Goal: Use online tool/utility: Use online tool/utility

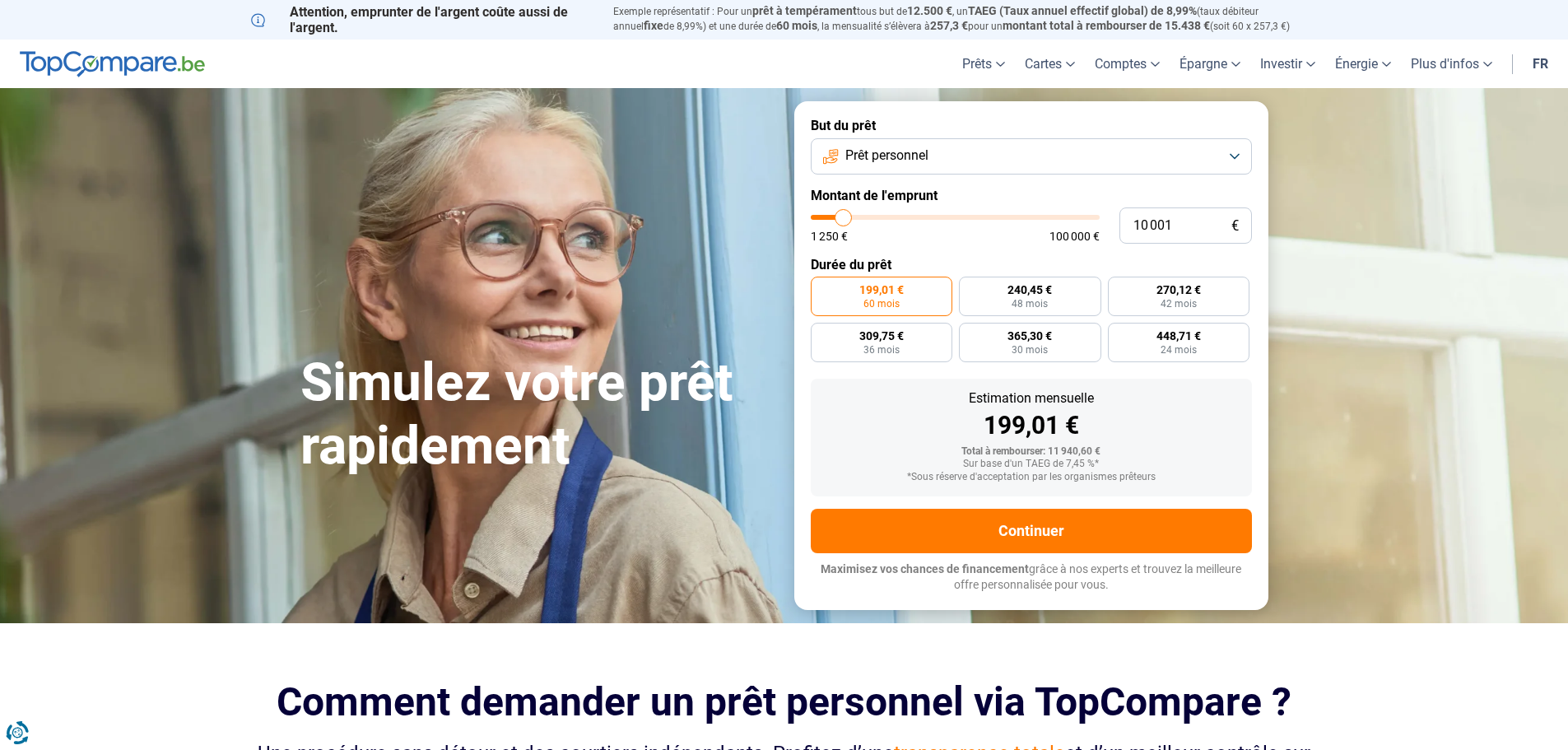
type input "8 750"
type input "8750"
type input "10 000"
type input "10000"
type input "13 500"
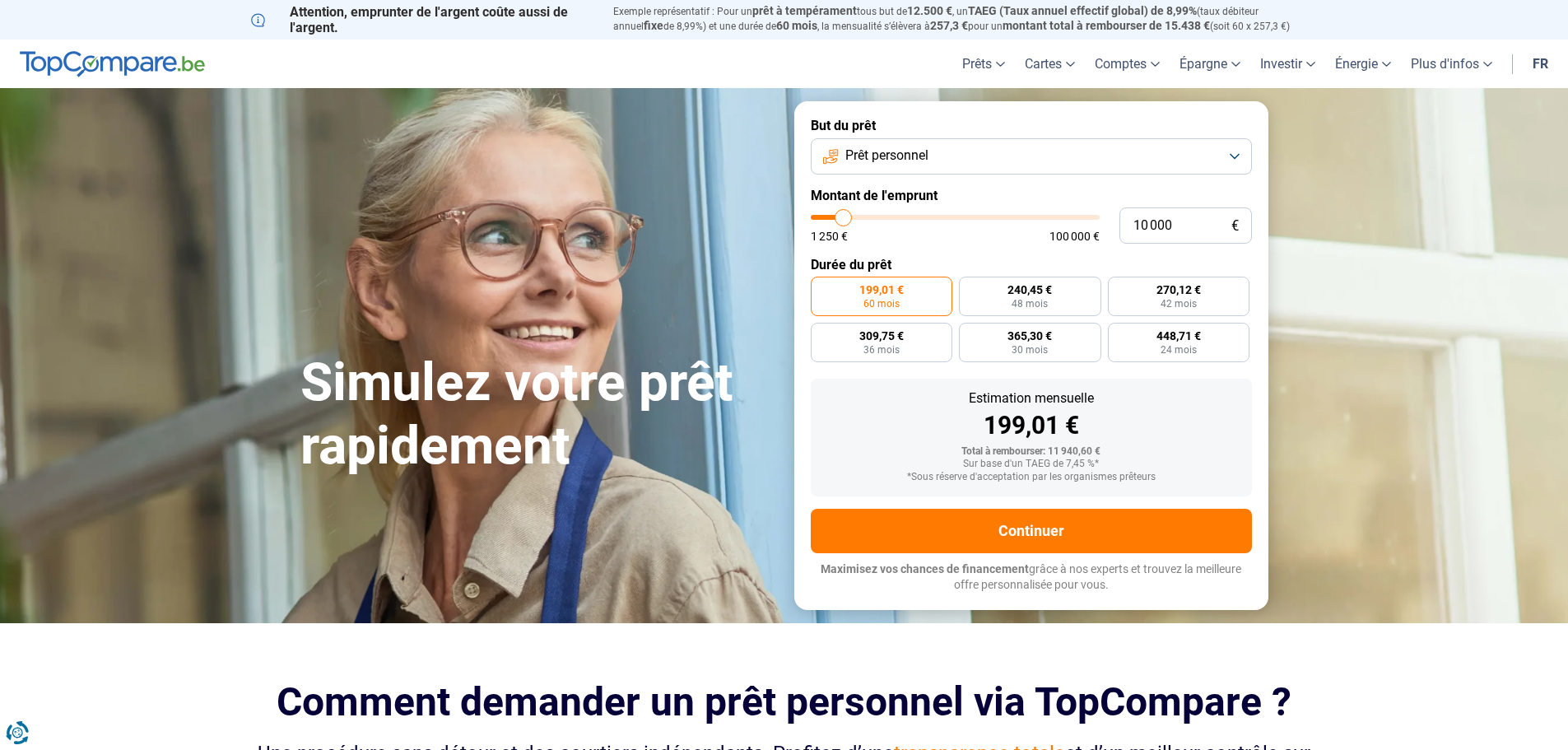
type input "13500"
type input "24 500"
type input "24500"
type input "28 250"
type input "28250"
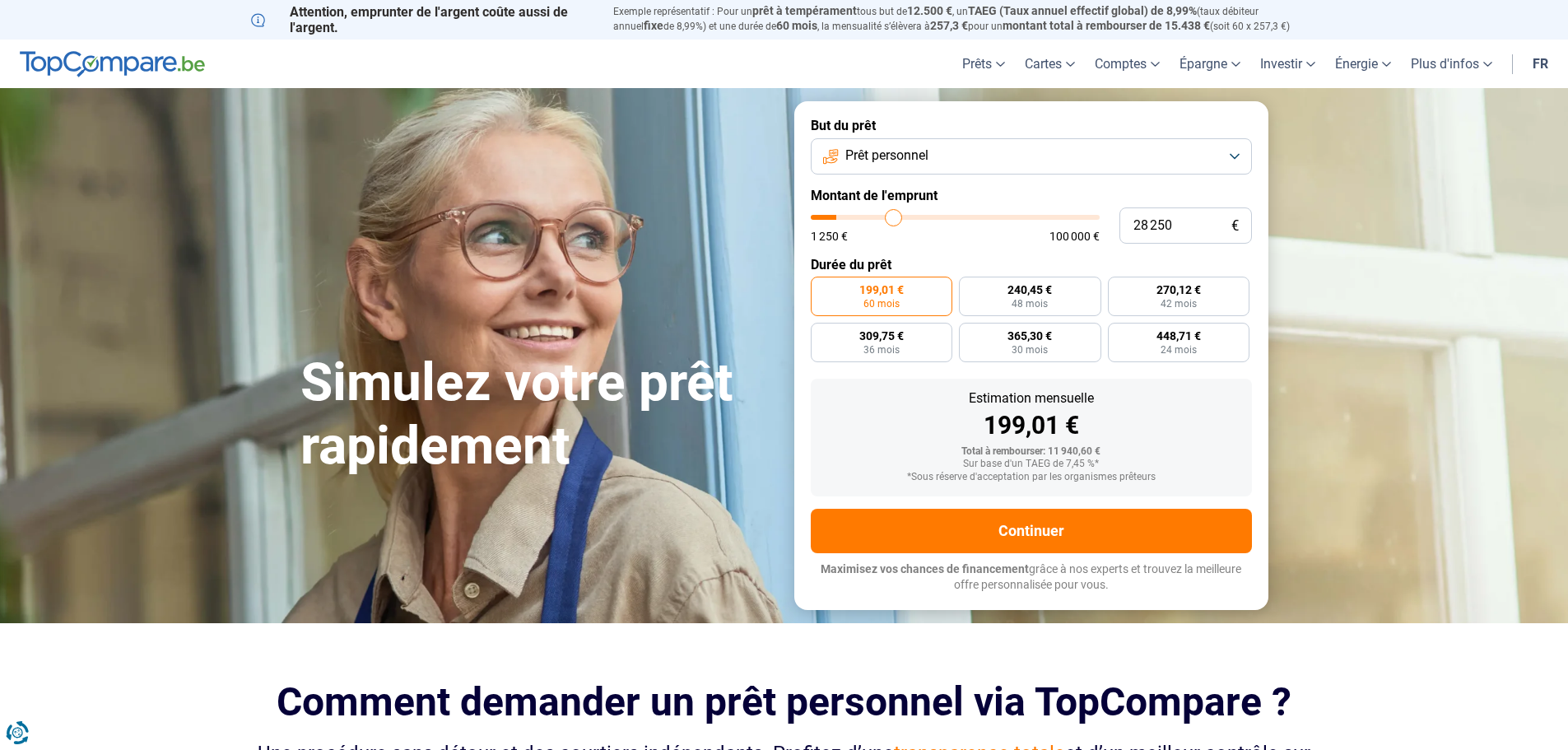
type input "36 750"
type input "36750"
type input "39 250"
type input "39250"
type input "40 000"
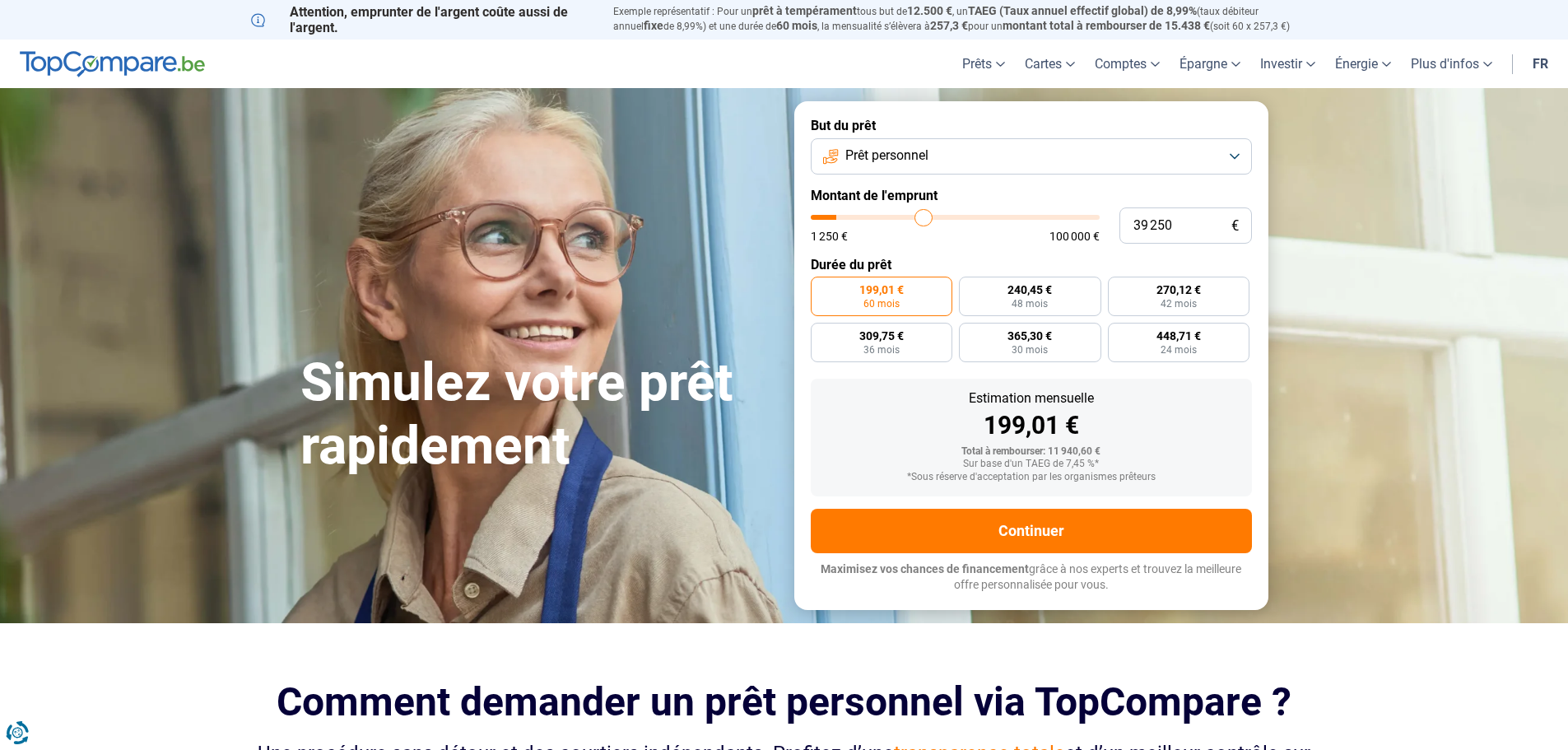
type input "40000"
type input "40 750"
type input "40750"
type input "41 250"
type input "41250"
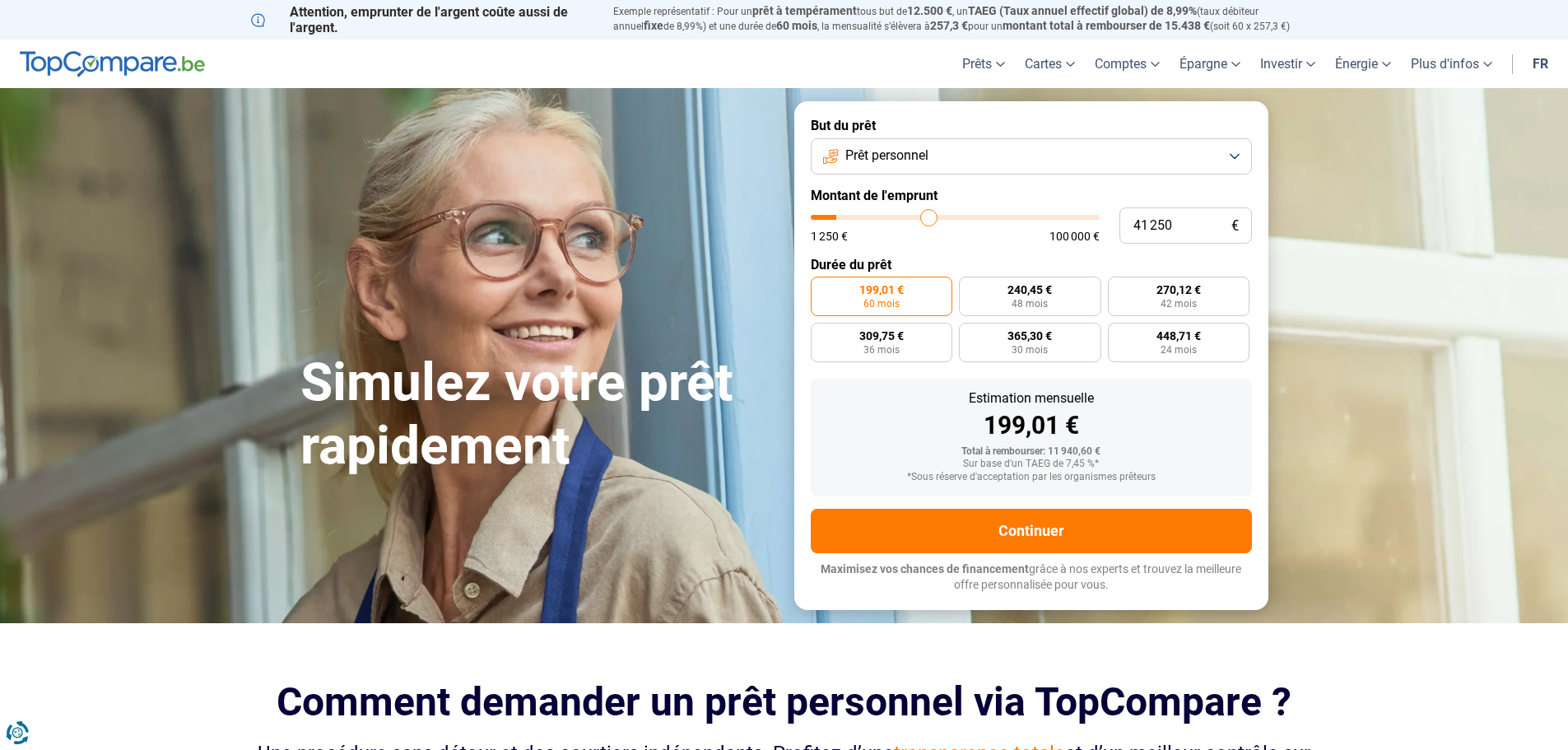
type input "42 250"
type input "42250"
type input "42 750"
type input "42750"
type input "44 250"
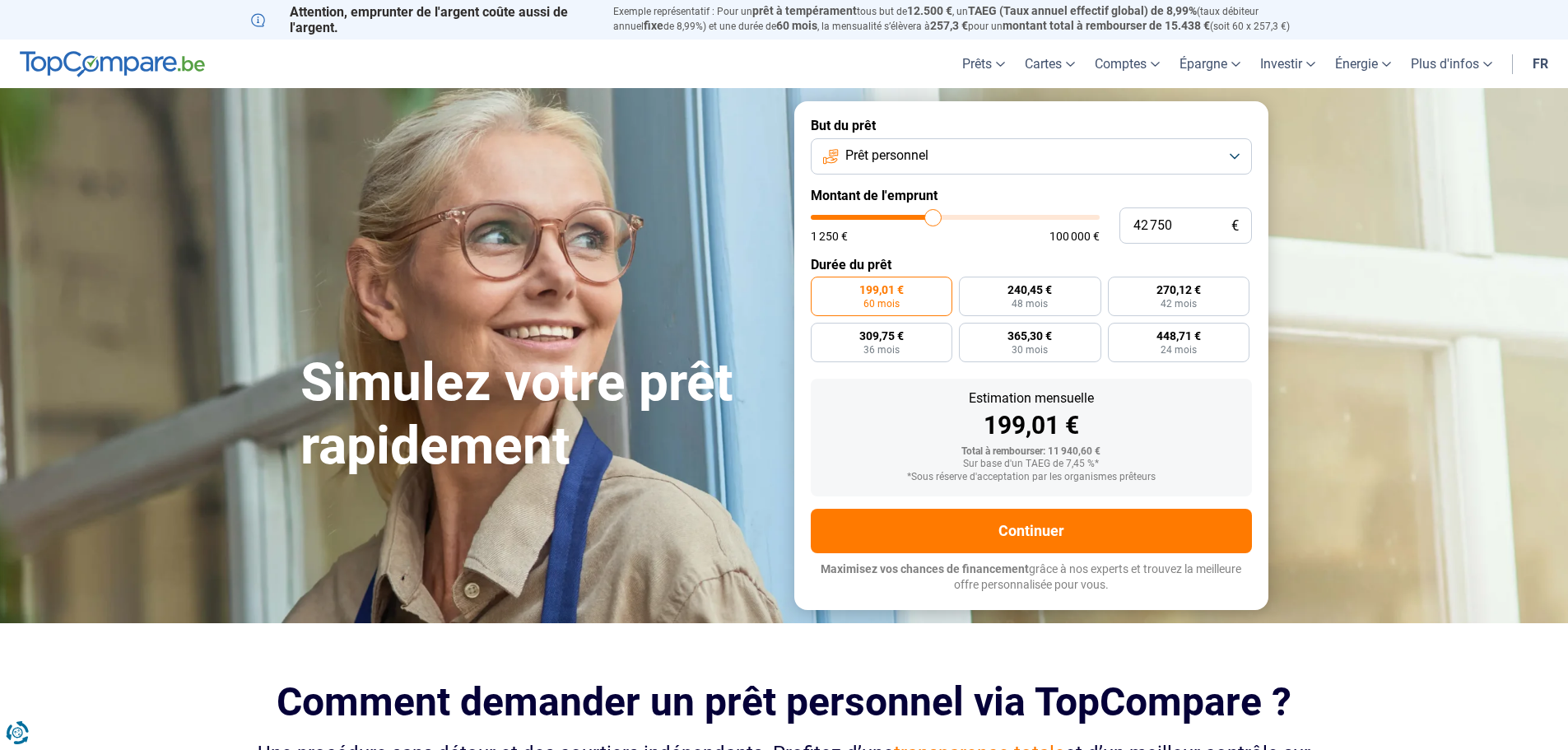
type input "44250"
type input "46 000"
type input "46000"
type input "48 750"
type input "48750"
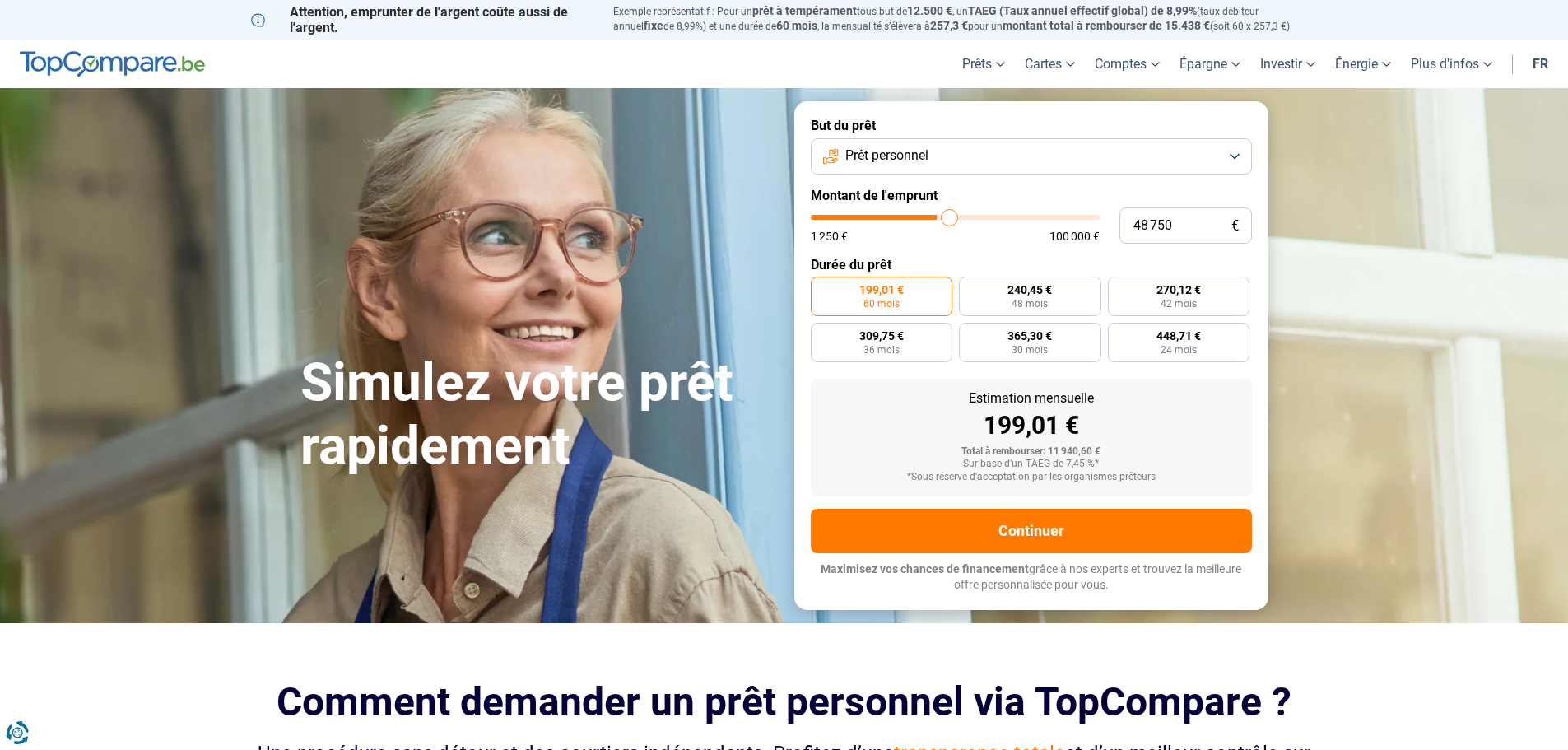
type input "52 500"
type input "52500"
type input "56 000"
type input "56000"
type input "60 250"
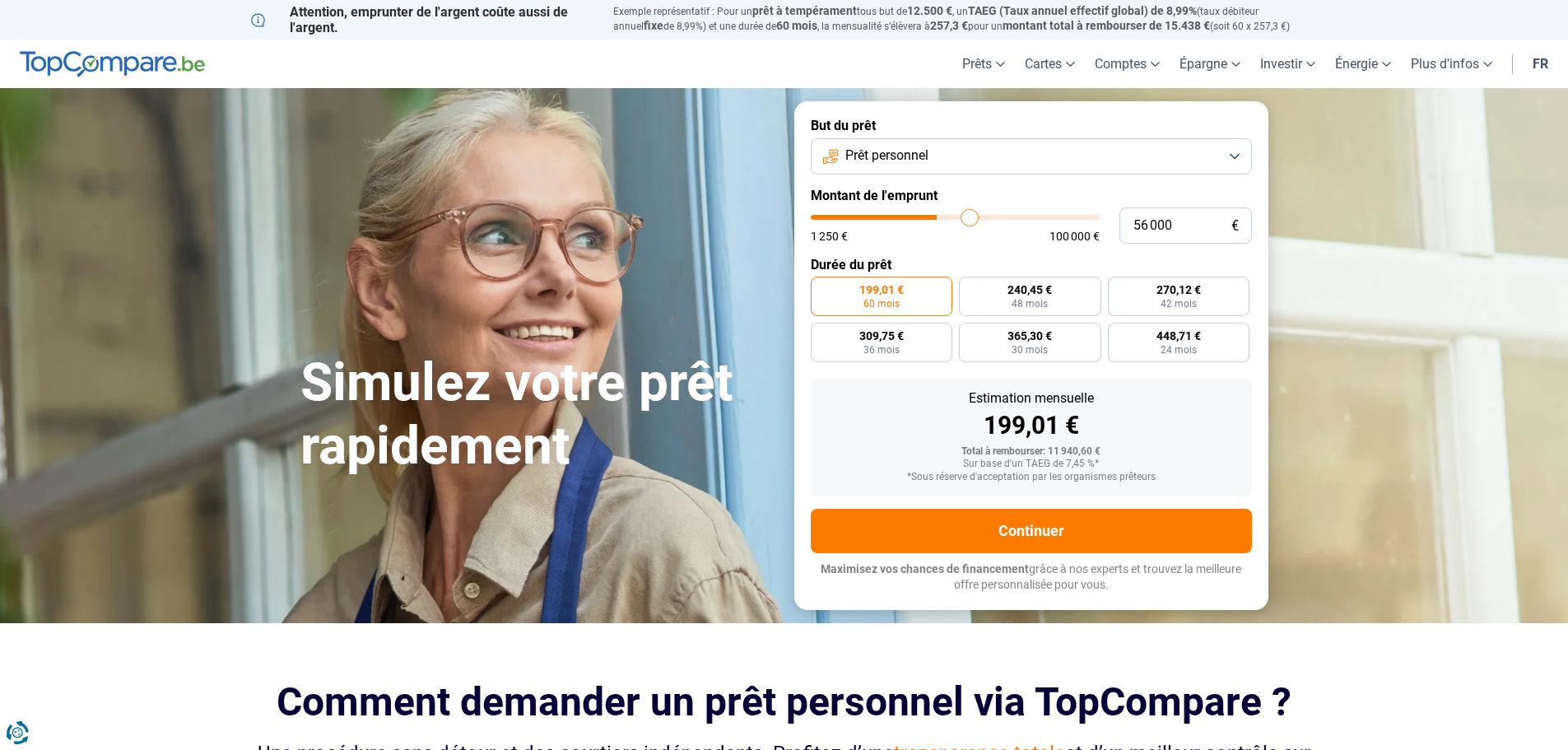
type input "60250"
type input "64 750"
type input "64750"
type input "69 000"
type input "69000"
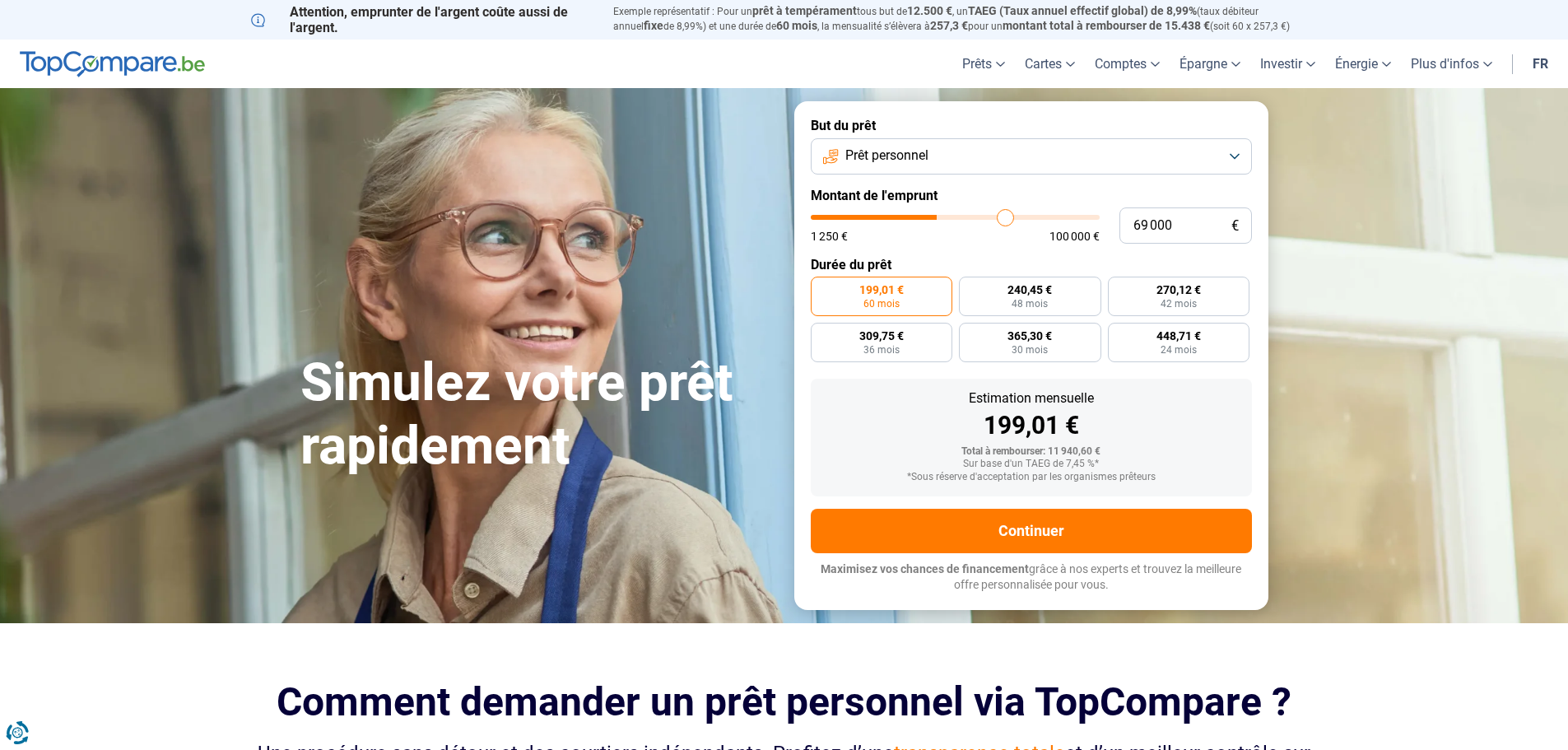
type input "72 500"
type input "72500"
type input "74 000"
type input "74000"
type input "75 000"
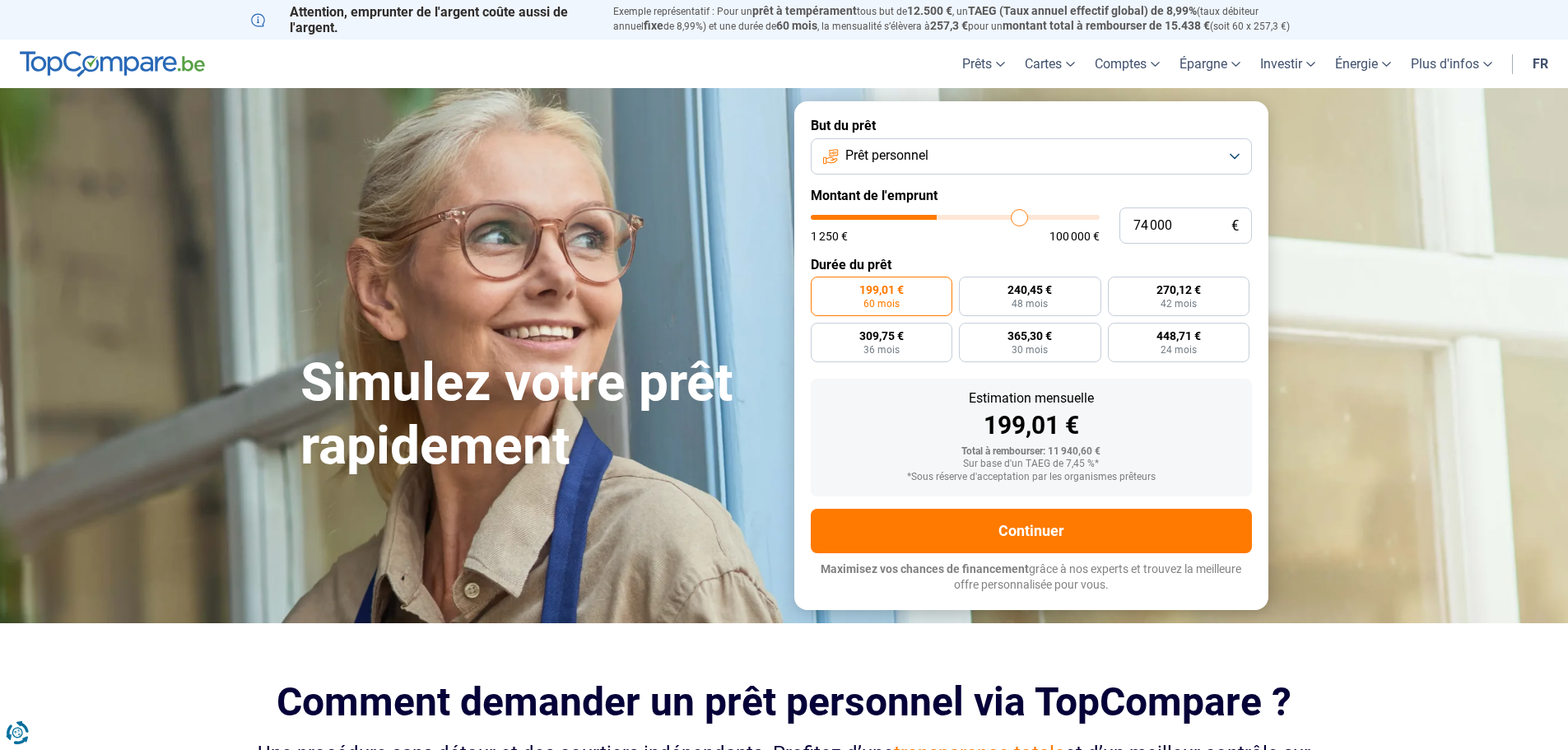
type input "75000"
type input "75 500"
type input "75500"
type input "75 750"
type input "75750"
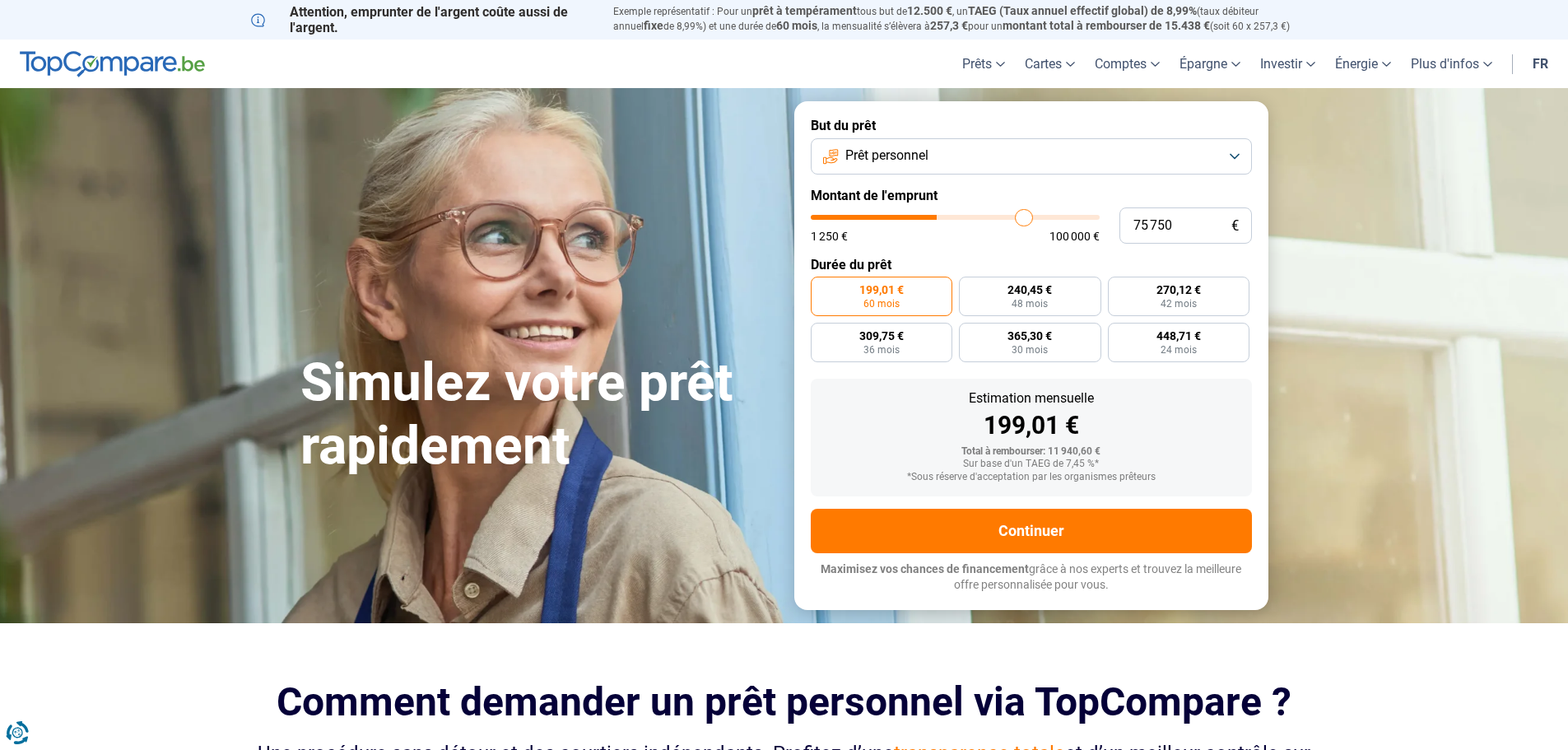
type input "76 500"
type input "76500"
type input "77 750"
type input "77750"
type input "81 000"
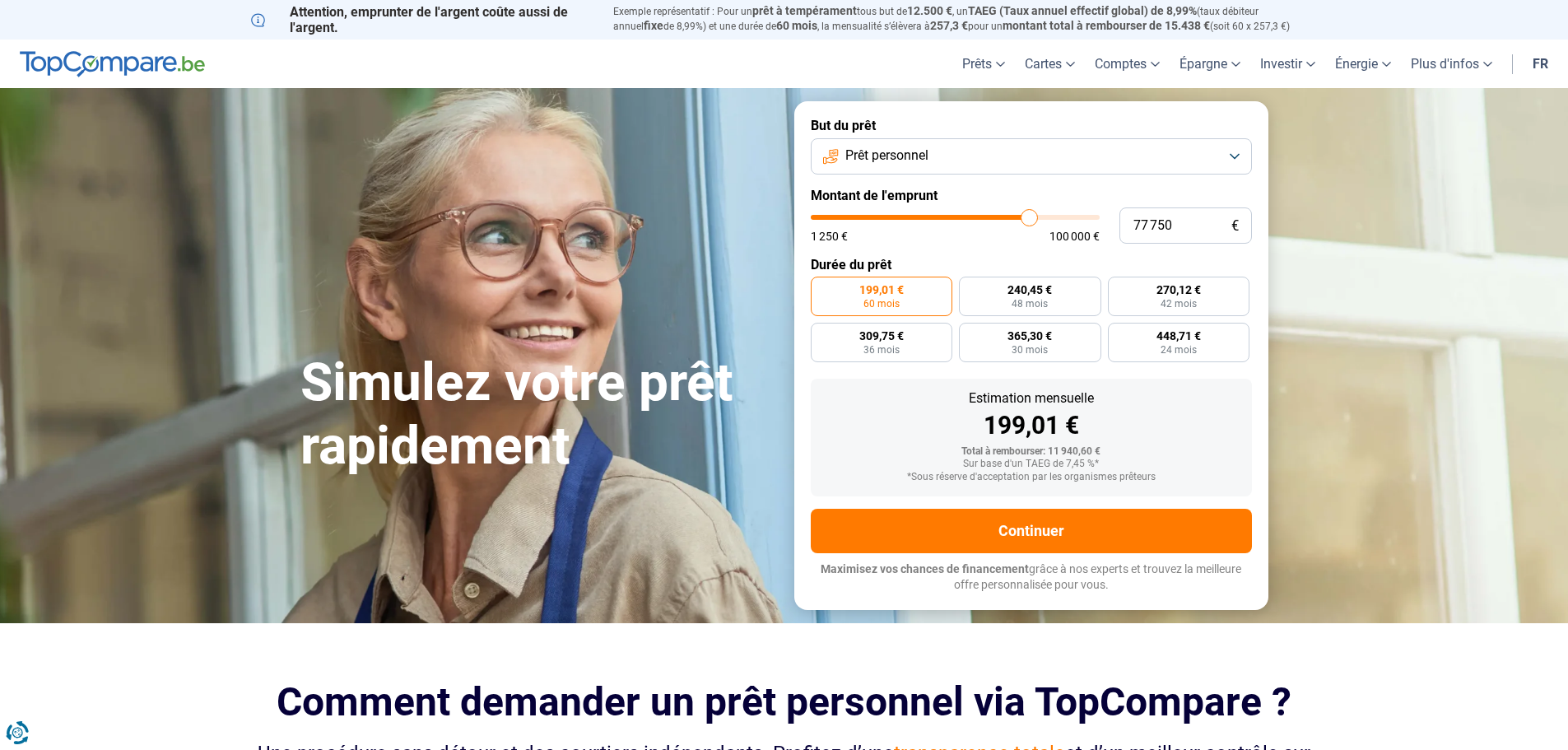
type input "81000"
type input "87 000"
type input "87000"
type input "93 250"
type input "93250"
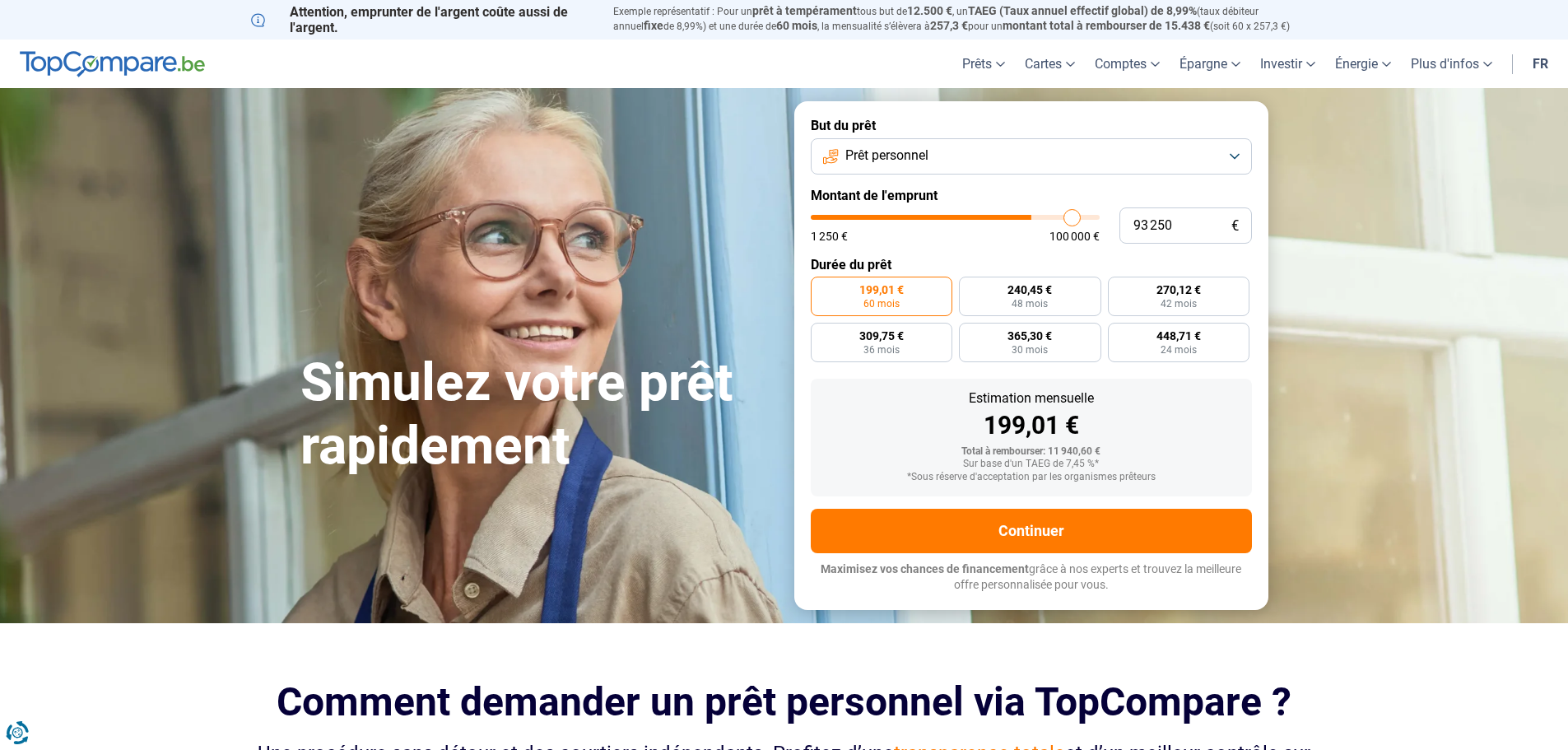
type input "99 250"
type input "99250"
type input "100 000"
drag, startPoint x: 839, startPoint y: 220, endPoint x: 1136, endPoint y: 221, distance: 297.0
type input "100000"
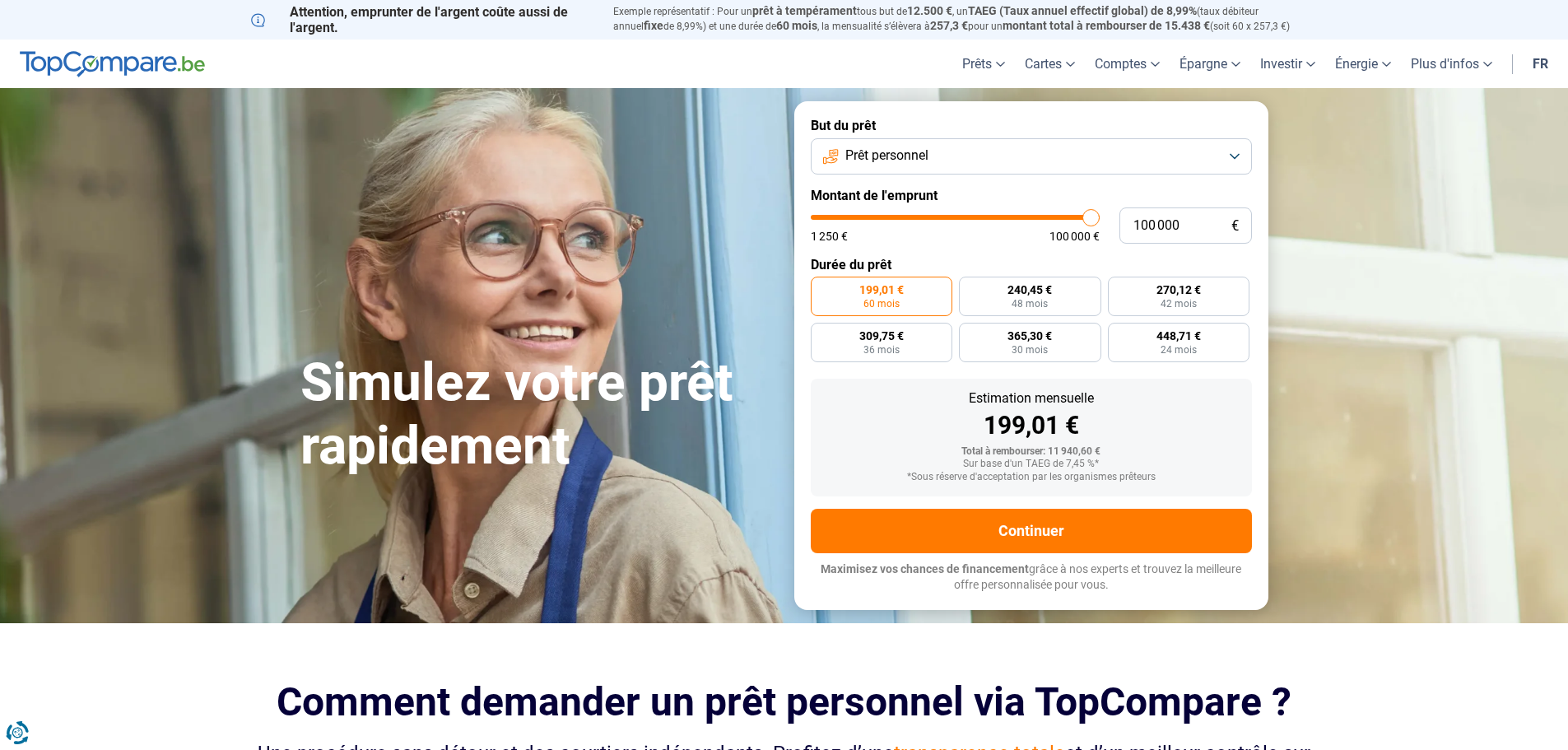
click at [1100, 220] on input "range" at bounding box center [955, 216] width 289 height 5
radio input "false"
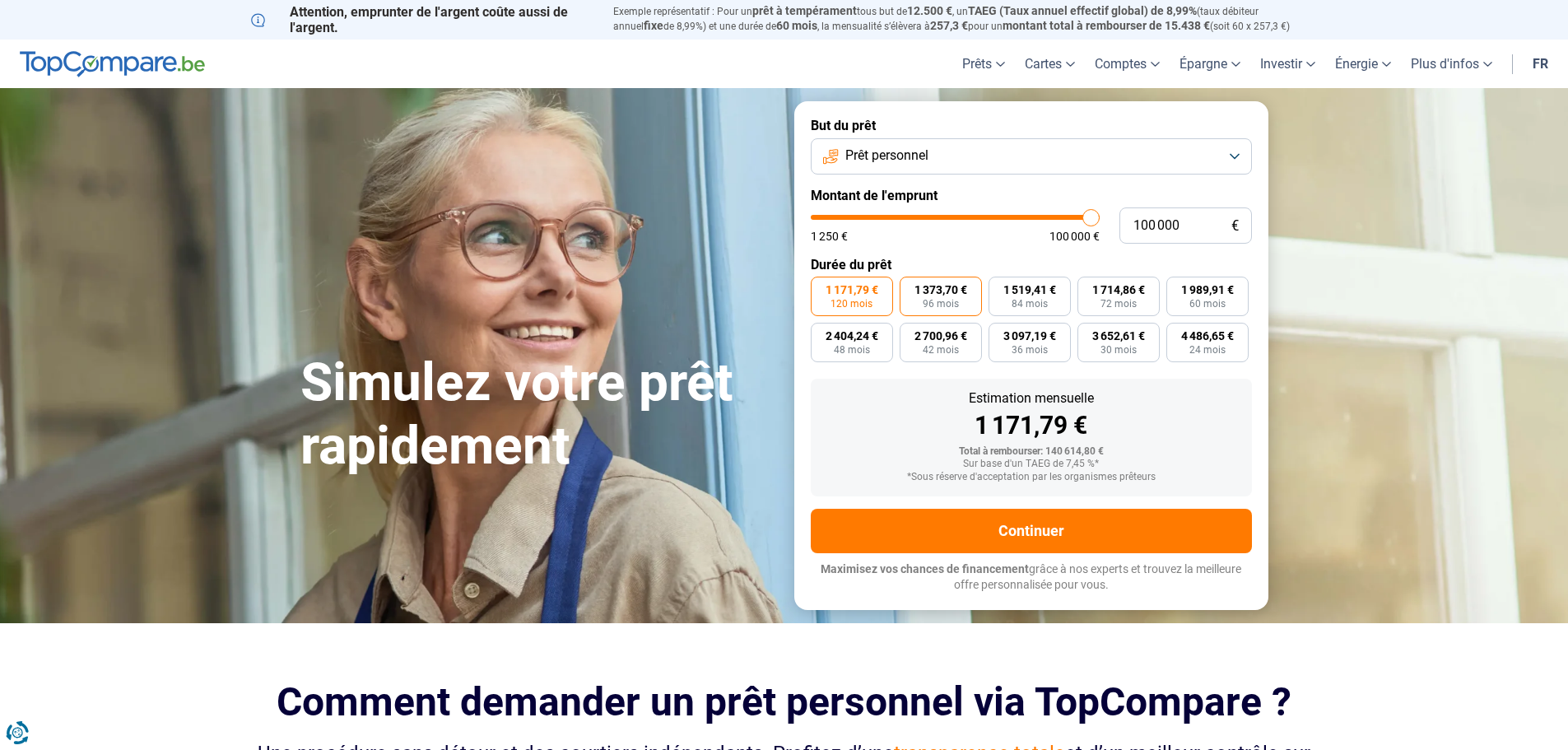
click at [936, 300] on span "96 mois" at bounding box center [941, 304] width 37 height 10
click at [911, 287] on input "1 373,70 € 96 mois" at bounding box center [904, 281] width 10 height 10
radio input "true"
click at [850, 300] on span "120 mois" at bounding box center [851, 304] width 42 height 10
click at [821, 287] on input "1 171,79 € 120 mois" at bounding box center [816, 281] width 10 height 10
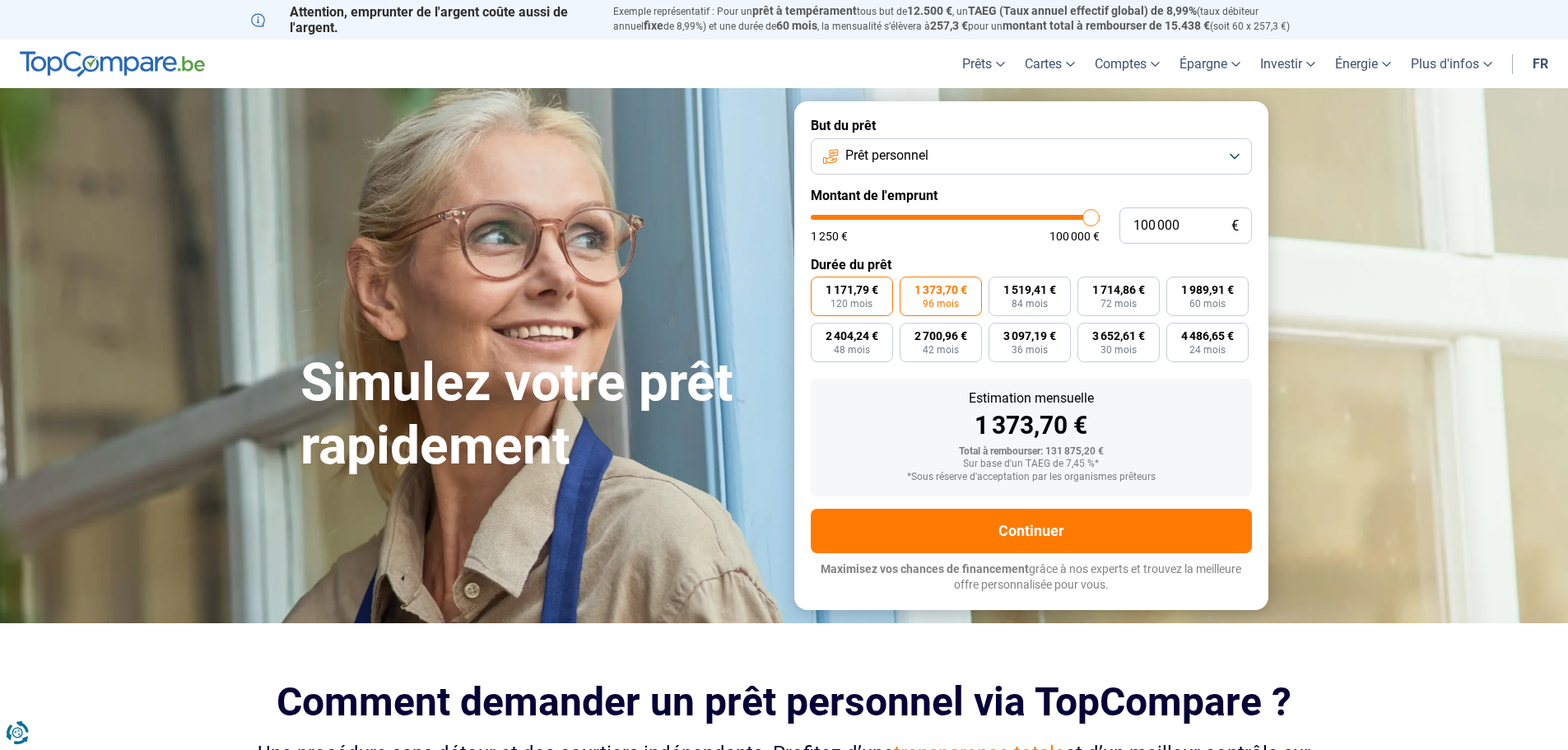
radio input "true"
click at [1207, 155] on button "Prêt personnel" at bounding box center [1031, 156] width 441 height 37
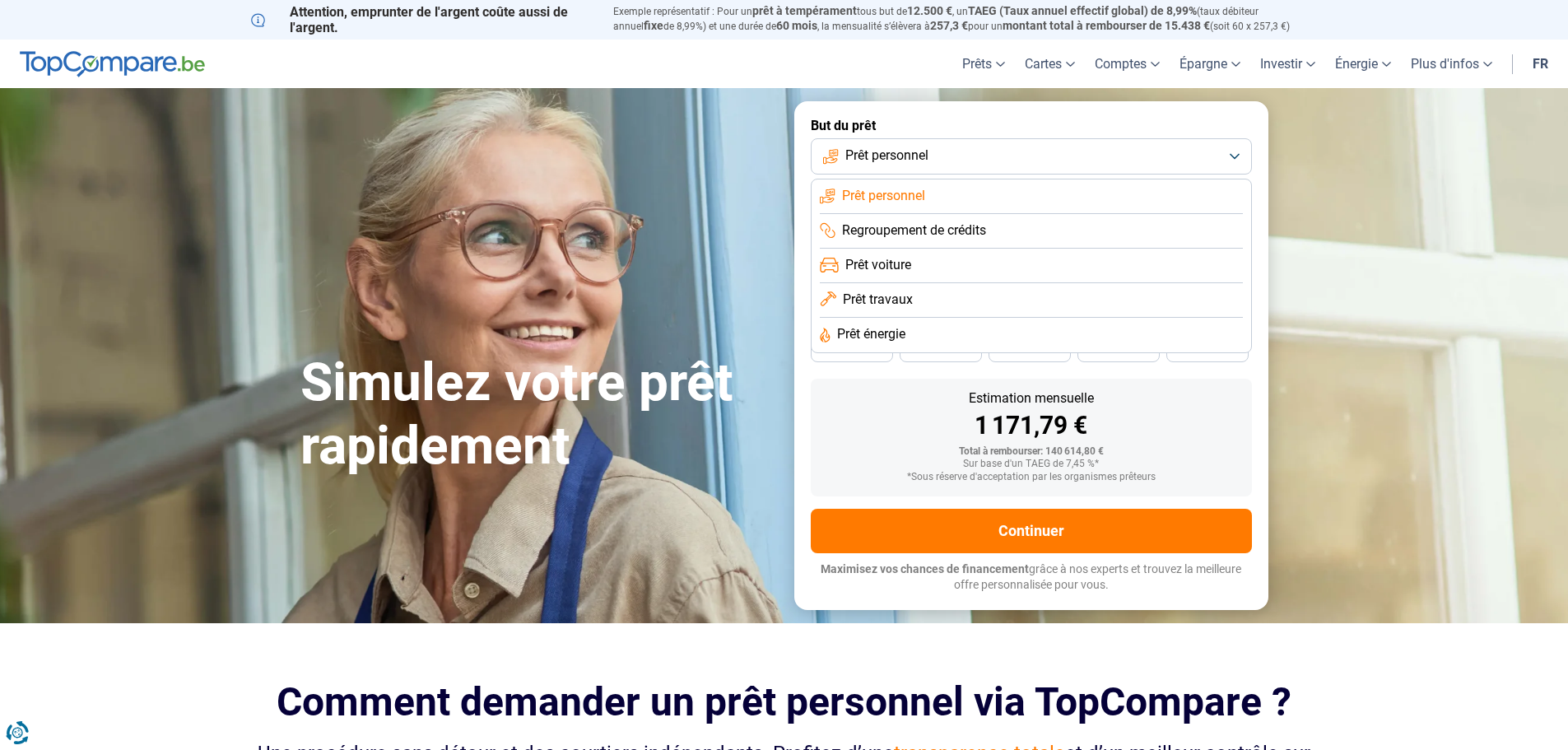
click at [891, 303] on span "Prêt travaux" at bounding box center [878, 299] width 70 height 18
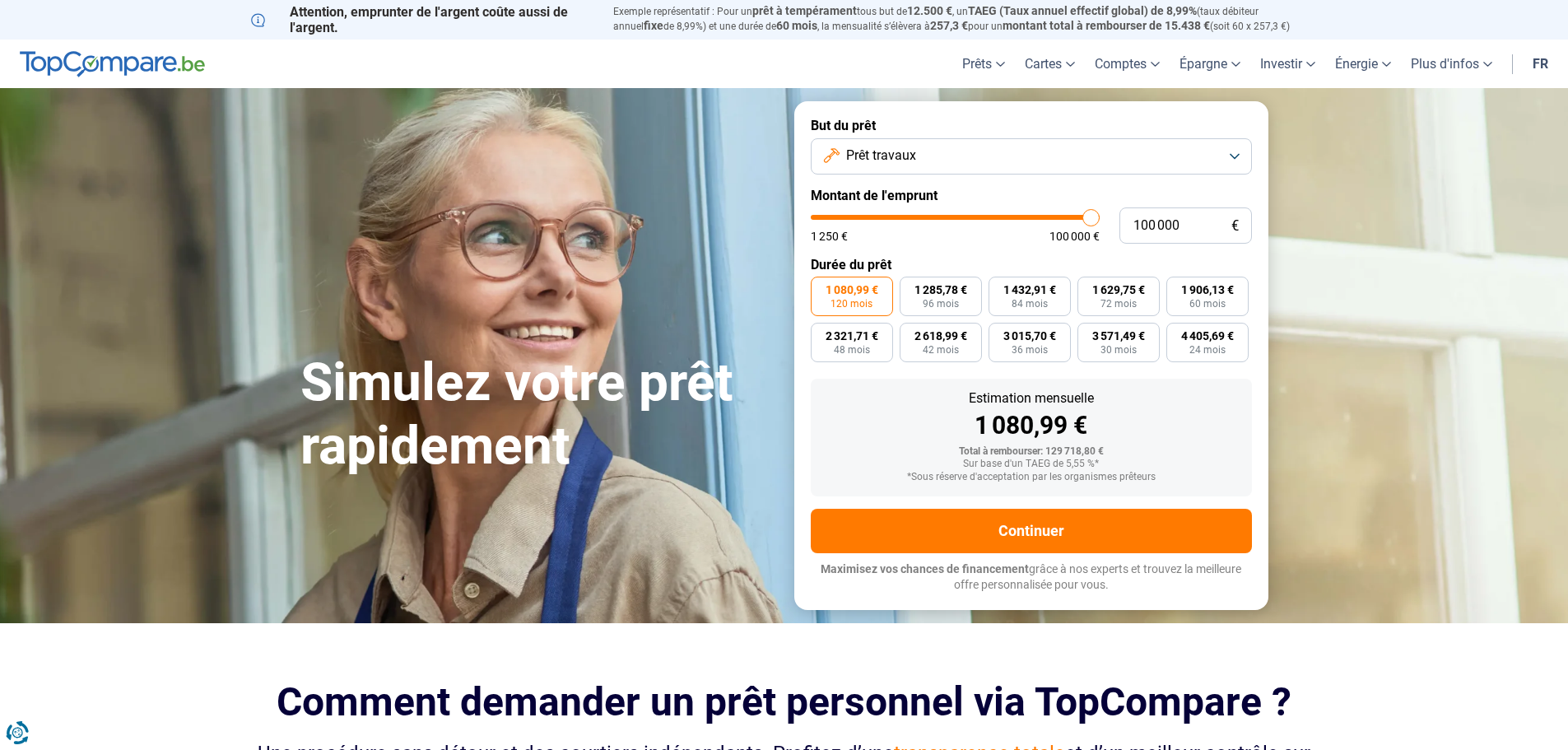
click at [980, 152] on button "Prêt travaux" at bounding box center [1031, 156] width 441 height 37
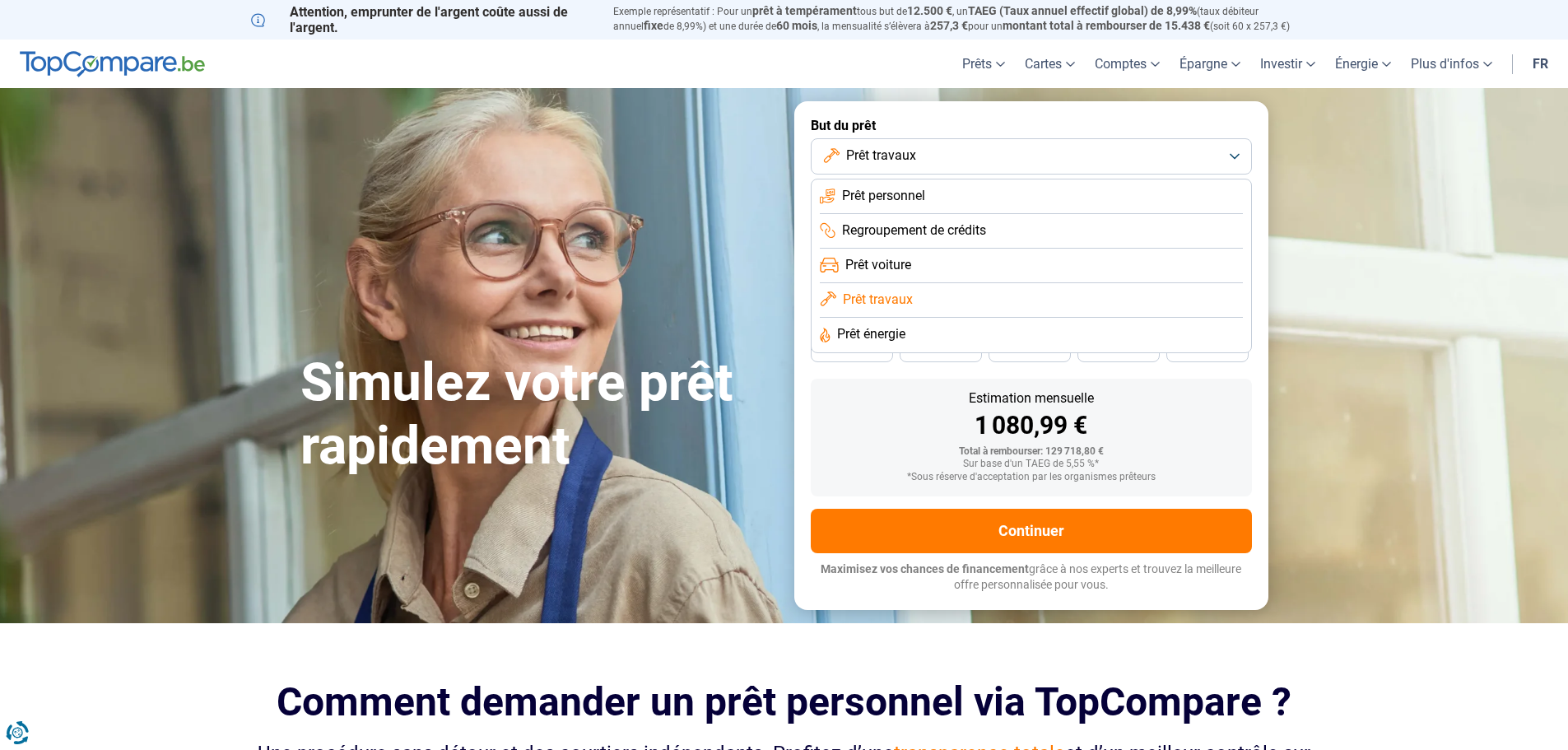
click at [896, 190] on span "Prêt personnel" at bounding box center [883, 196] width 83 height 18
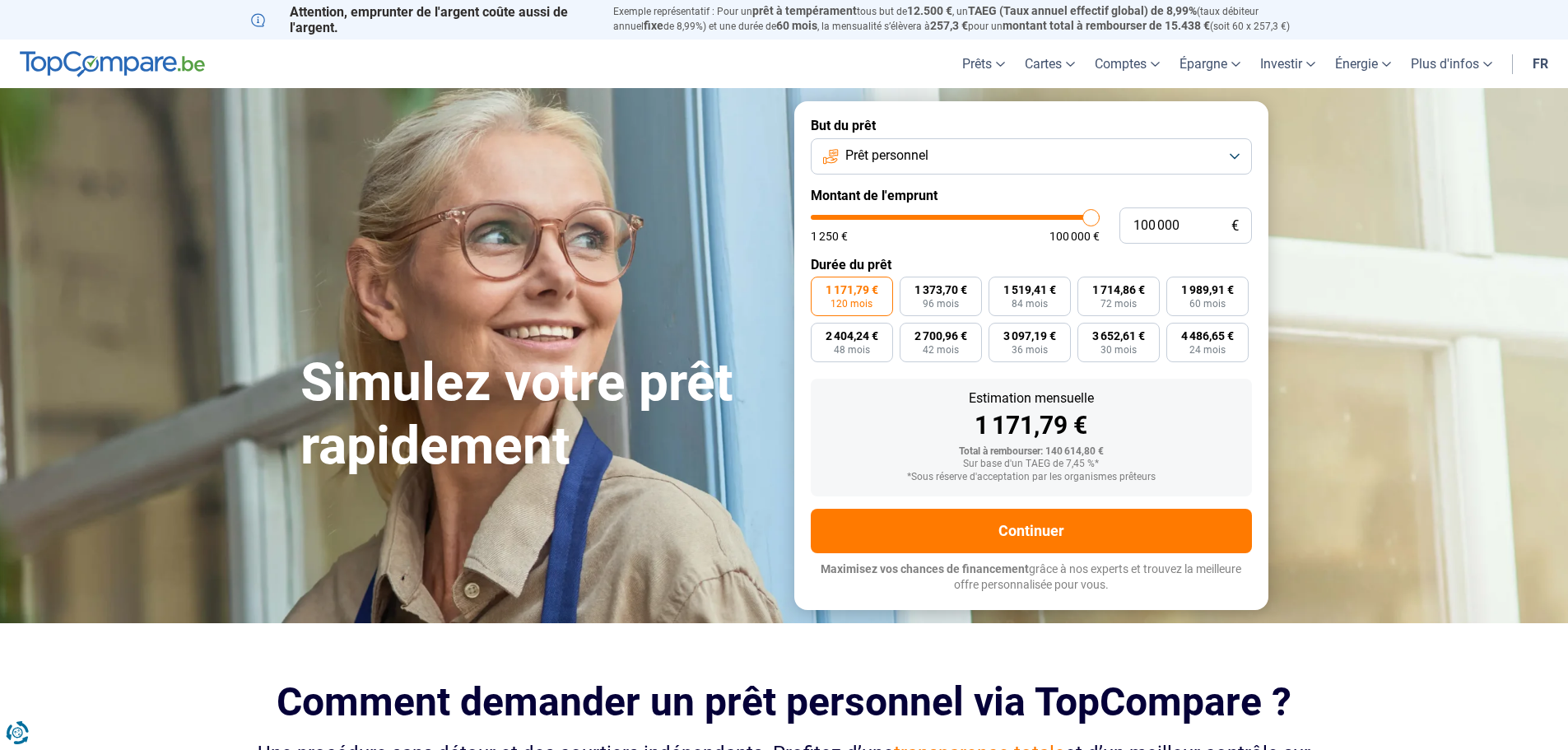
click at [886, 159] on span "Prêt personnel" at bounding box center [887, 155] width 83 height 18
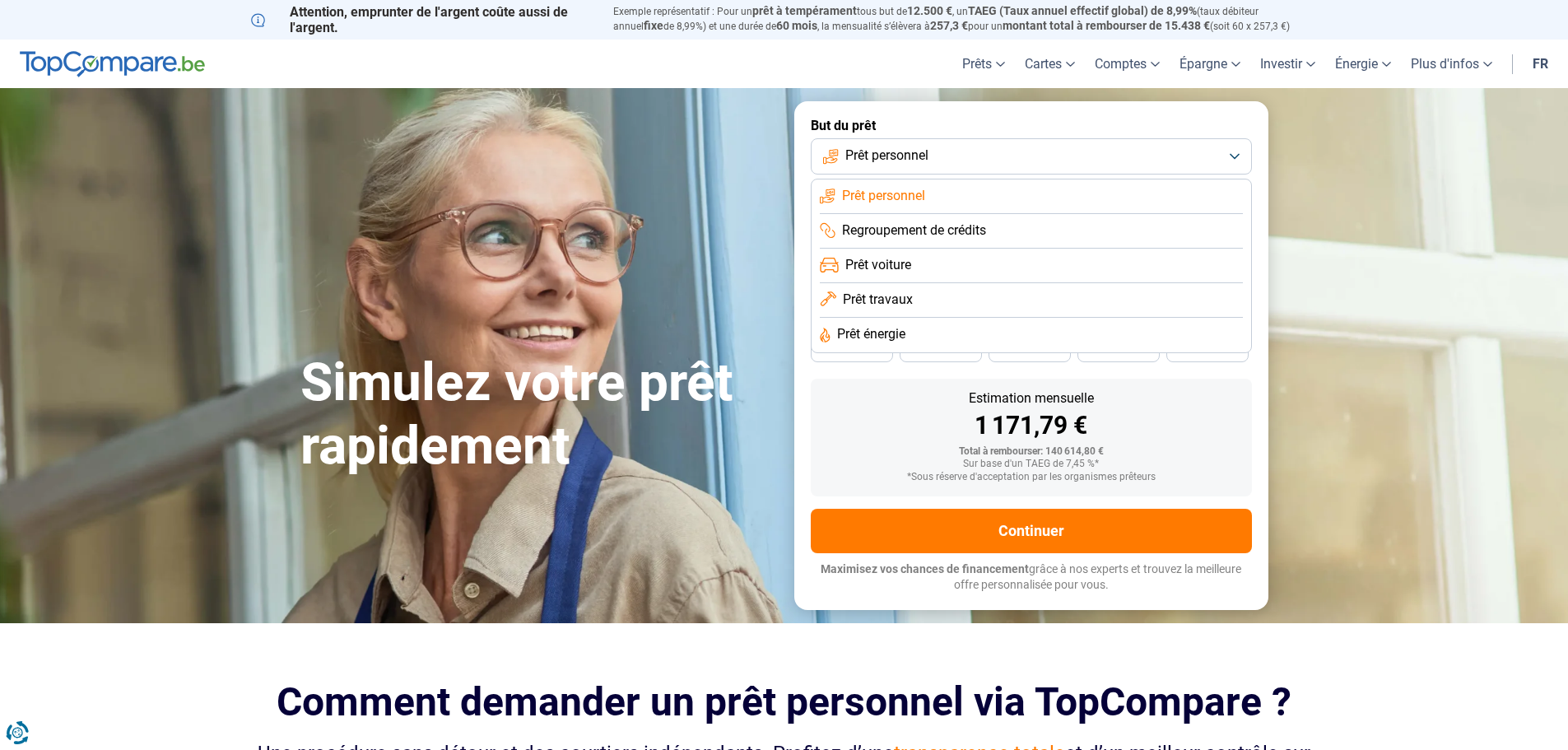
click at [887, 460] on div "Sur base d'un TAEG de 7,45 %*" at bounding box center [1031, 464] width 415 height 11
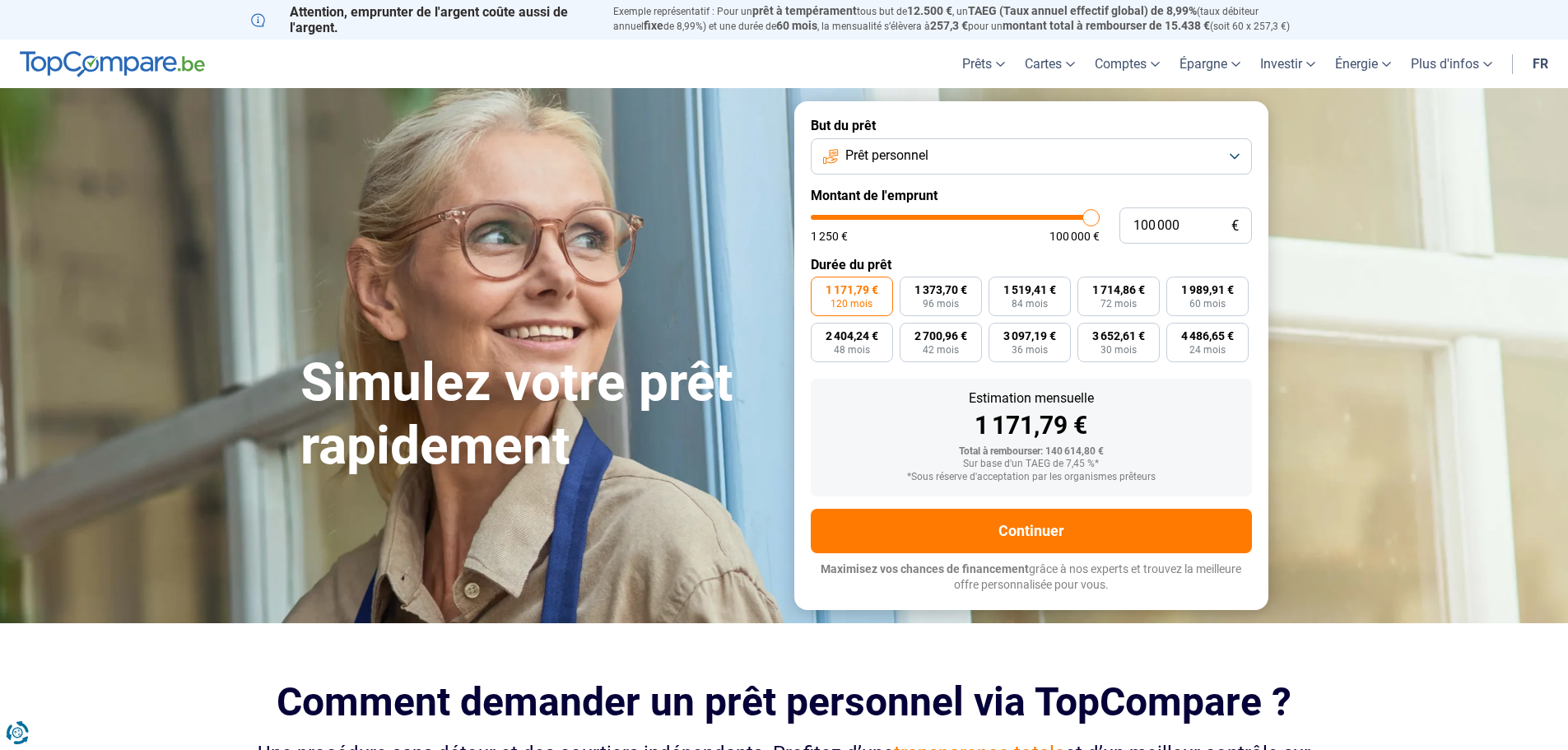
click at [1090, 219] on input "range" at bounding box center [955, 216] width 289 height 5
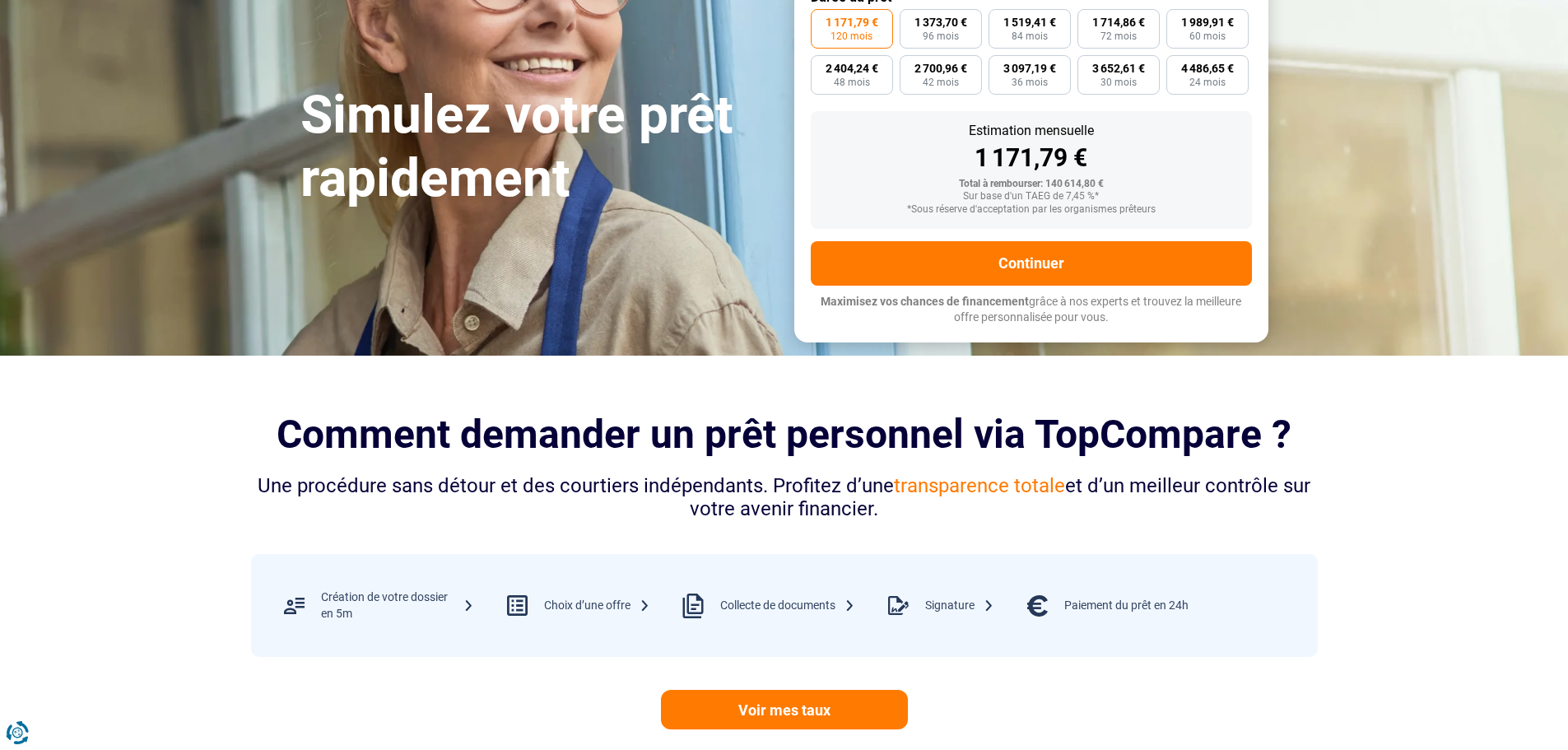
scroll to position [577, 0]
